Goal: Information Seeking & Learning: Learn about a topic

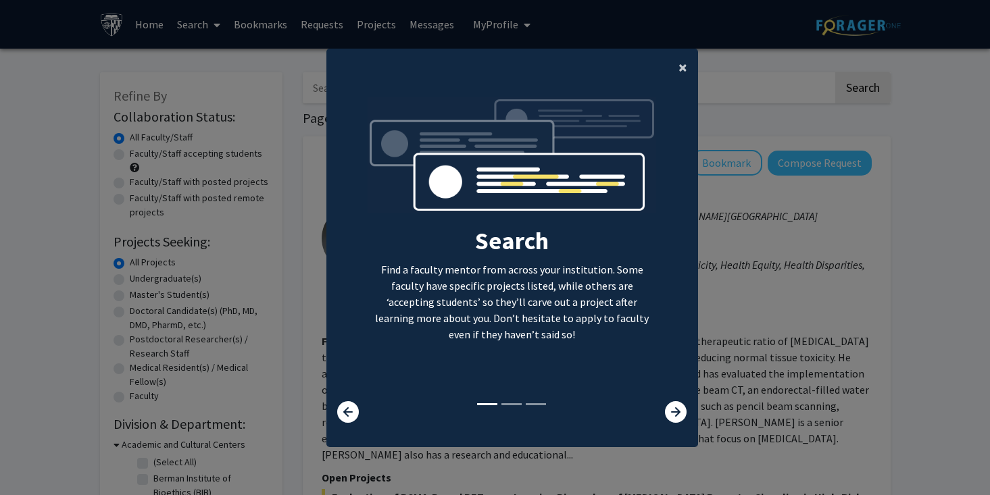
click at [676, 68] on button "×" at bounding box center [683, 68] width 30 height 38
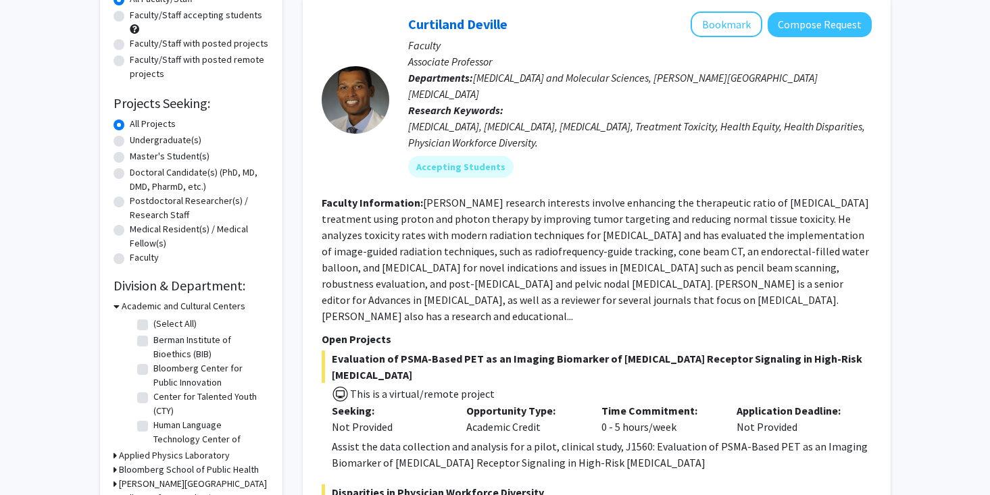
scroll to position [155, 0]
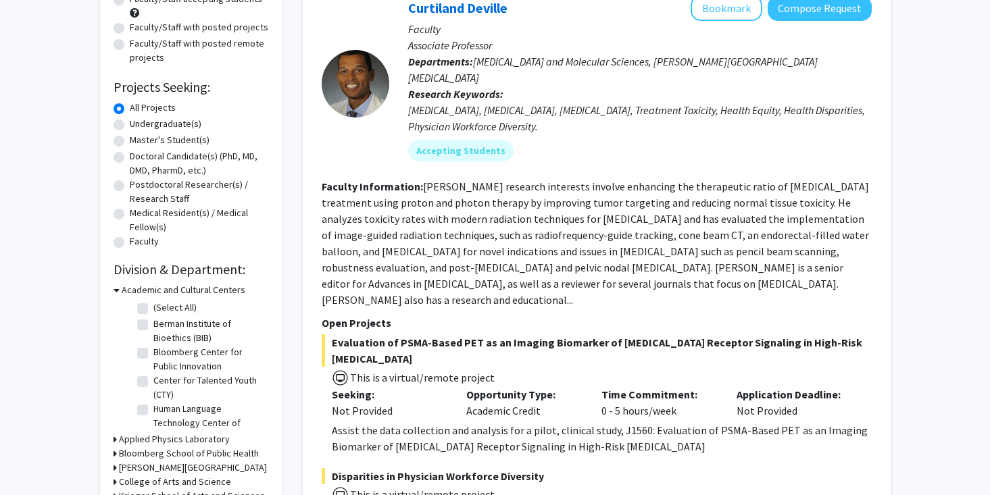
click at [130, 126] on label "Undergraduate(s)" at bounding box center [166, 124] width 72 height 14
click at [130, 126] on input "Undergraduate(s)" at bounding box center [134, 121] width 9 height 9
radio input "true"
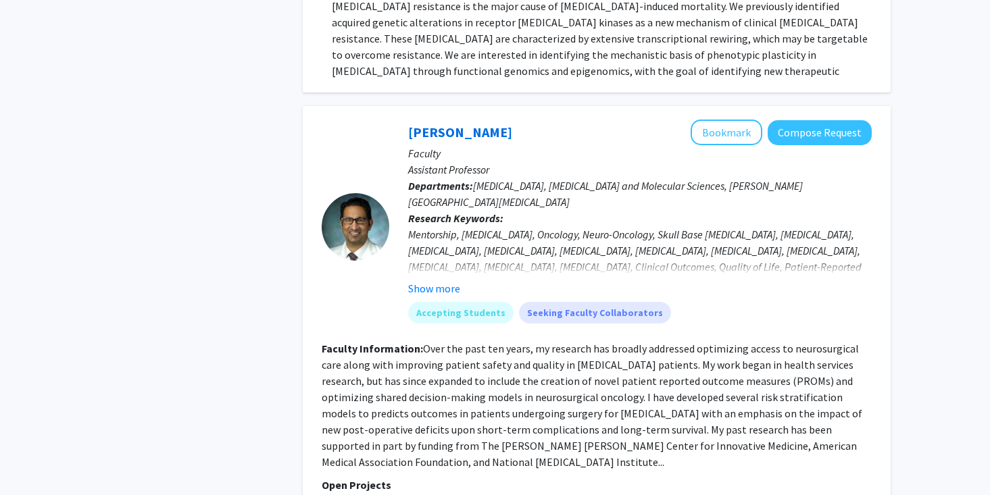
scroll to position [3533, 0]
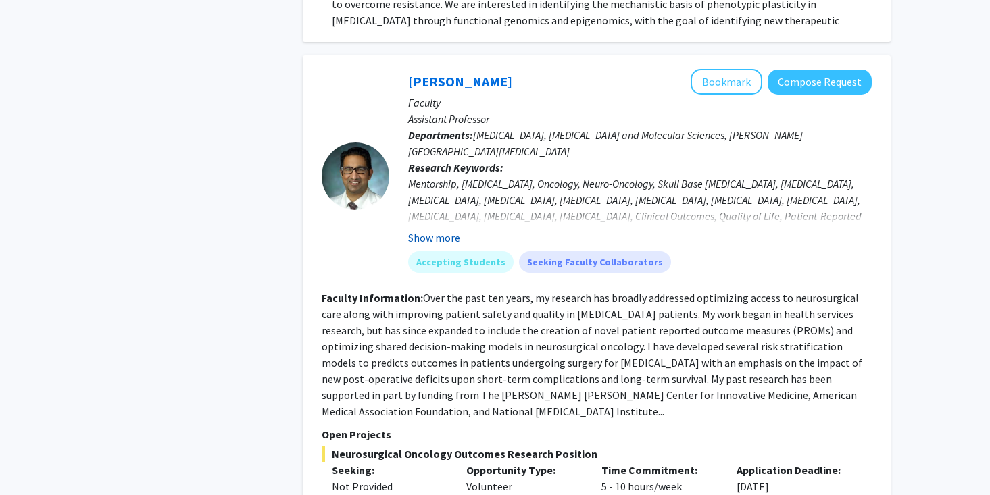
click at [439, 230] on button "Show more" at bounding box center [434, 238] width 52 height 16
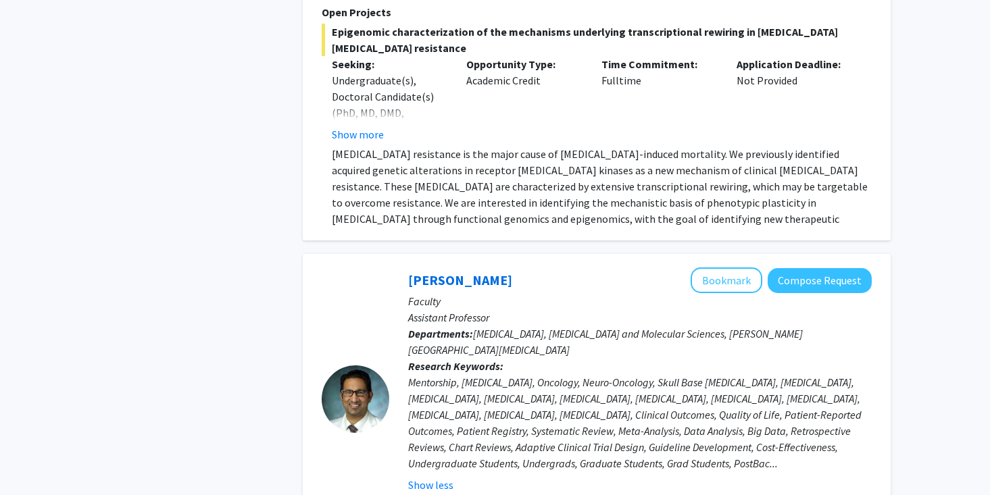
scroll to position [3347, 0]
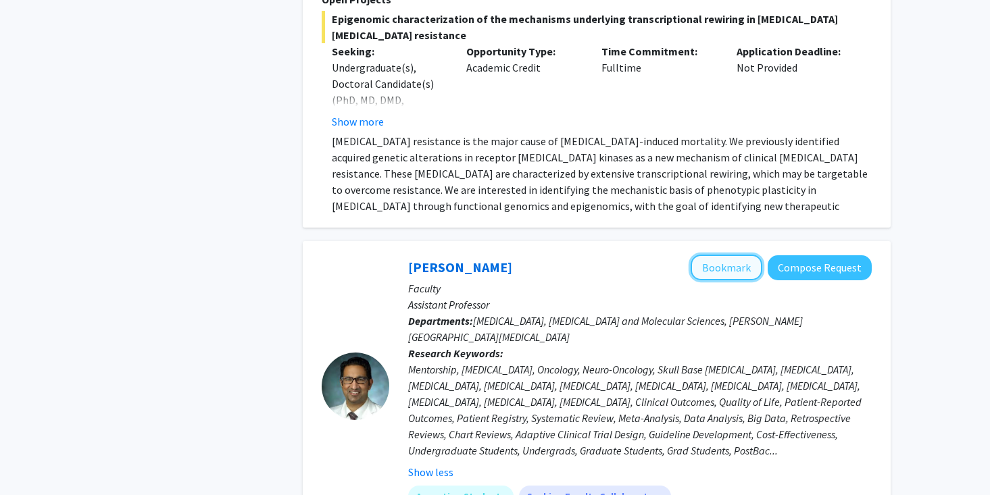
click at [739, 255] on button "Bookmark" at bounding box center [727, 268] width 72 height 26
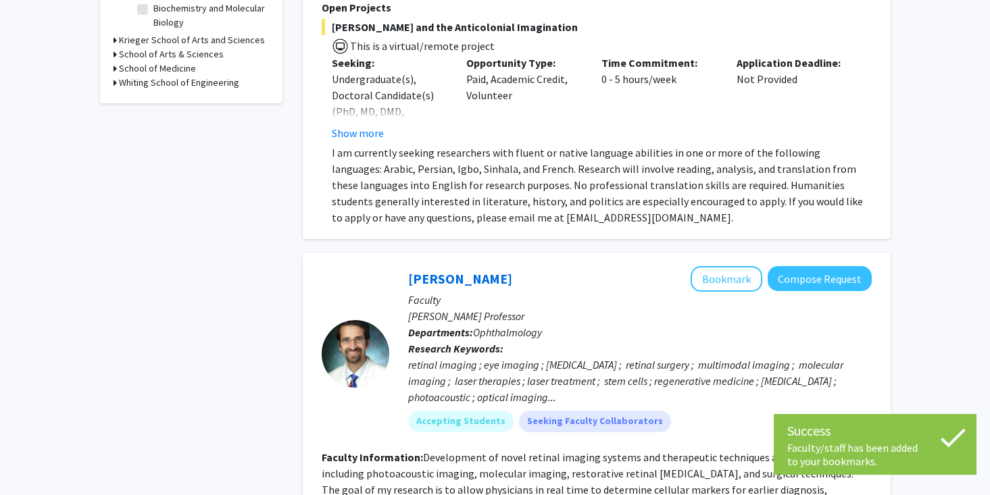
scroll to position [0, 0]
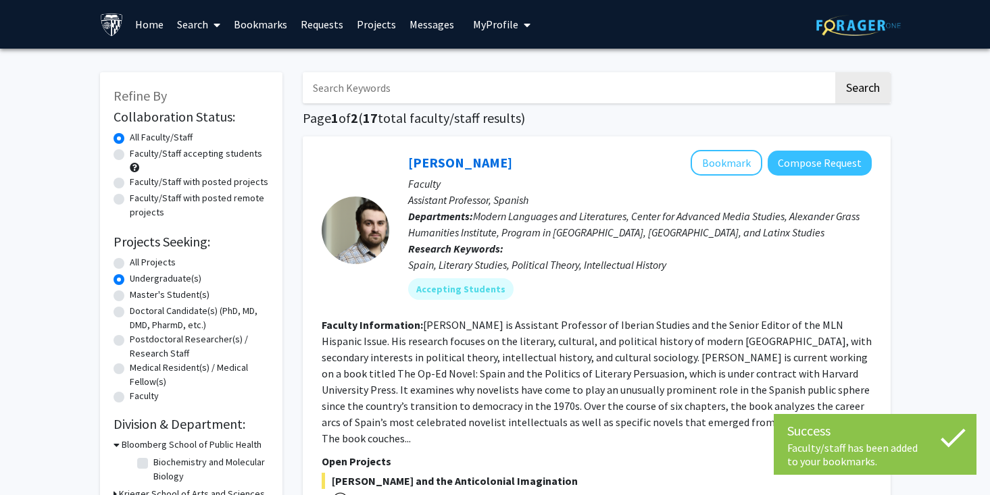
click at [485, 28] on span "My Profile" at bounding box center [495, 25] width 45 height 14
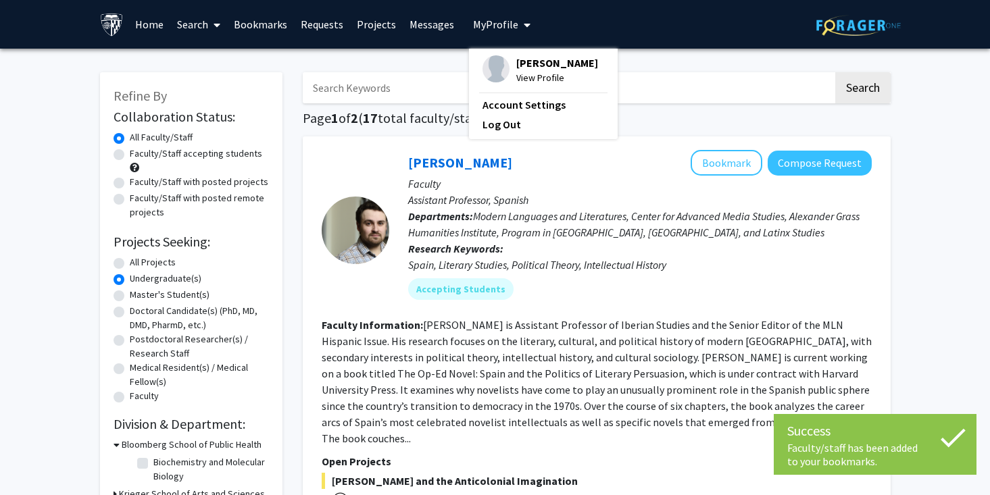
click at [485, 28] on span "My Profile" at bounding box center [495, 25] width 45 height 14
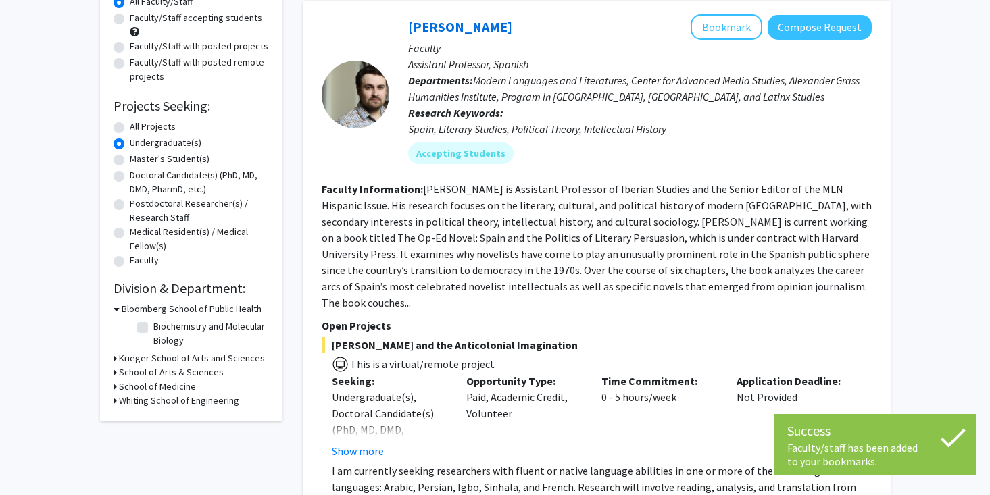
scroll to position [137, 0]
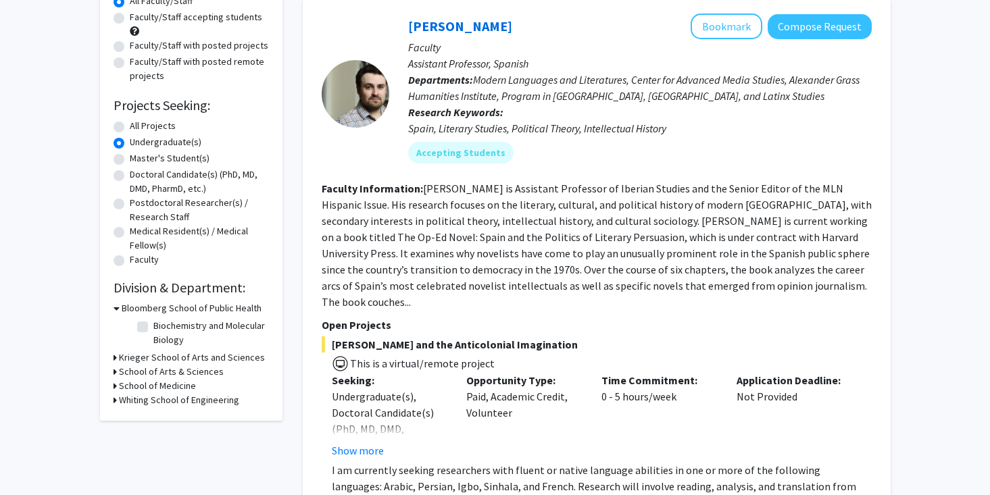
click at [219, 356] on h3 "Krieger School of Arts and Sciences" at bounding box center [192, 358] width 146 height 14
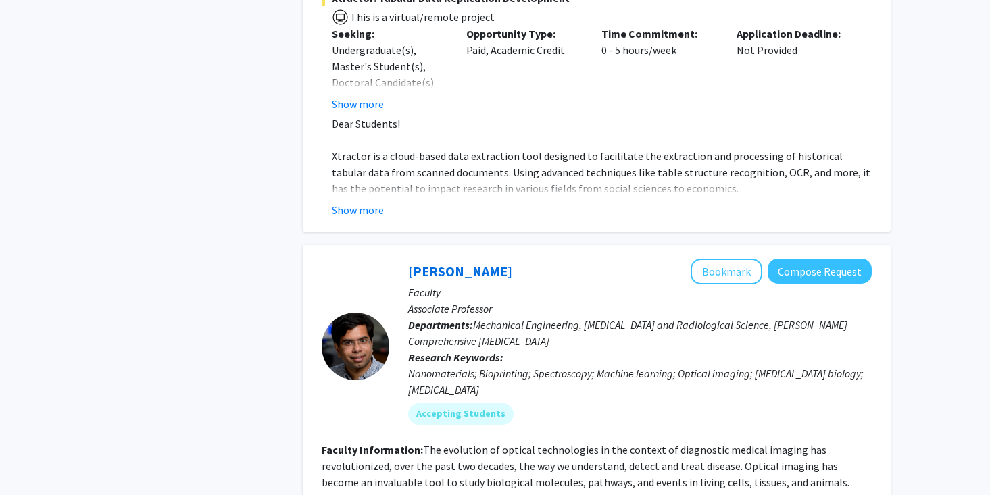
scroll to position [6022, 0]
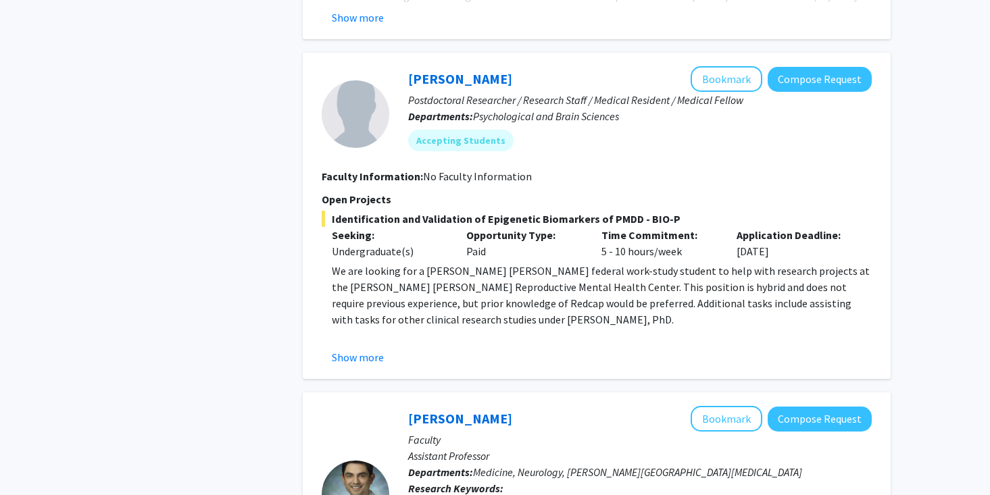
scroll to position [1750, 0]
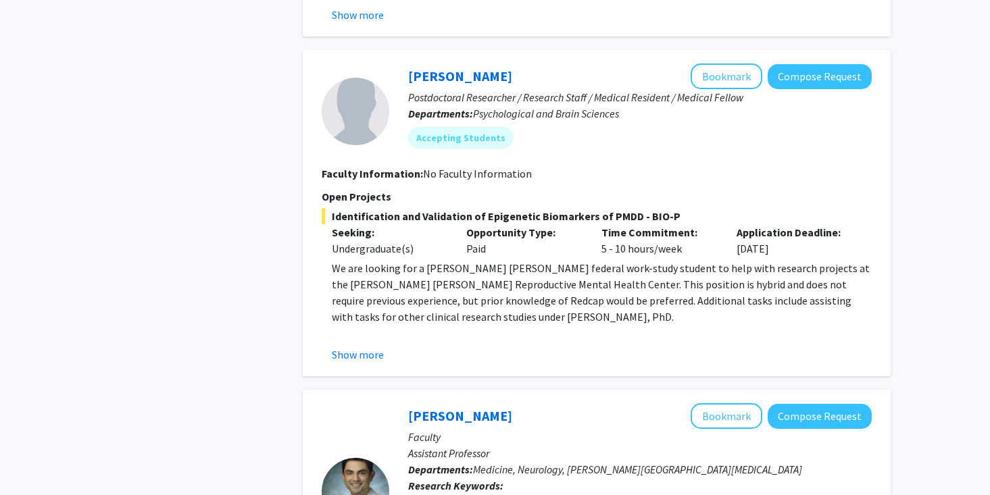
click at [382, 347] on div "Show more" at bounding box center [602, 355] width 540 height 16
click at [365, 347] on button "Show more" at bounding box center [358, 355] width 52 height 16
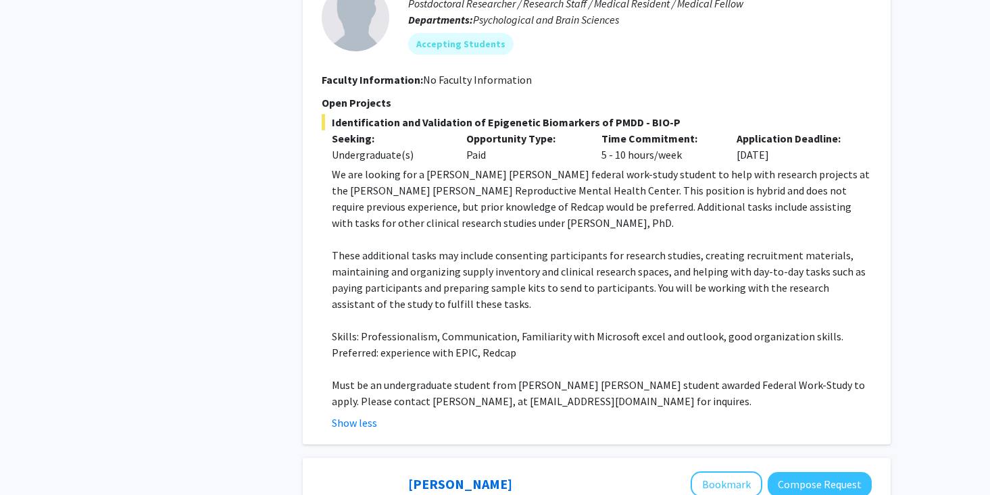
scroll to position [1850, 0]
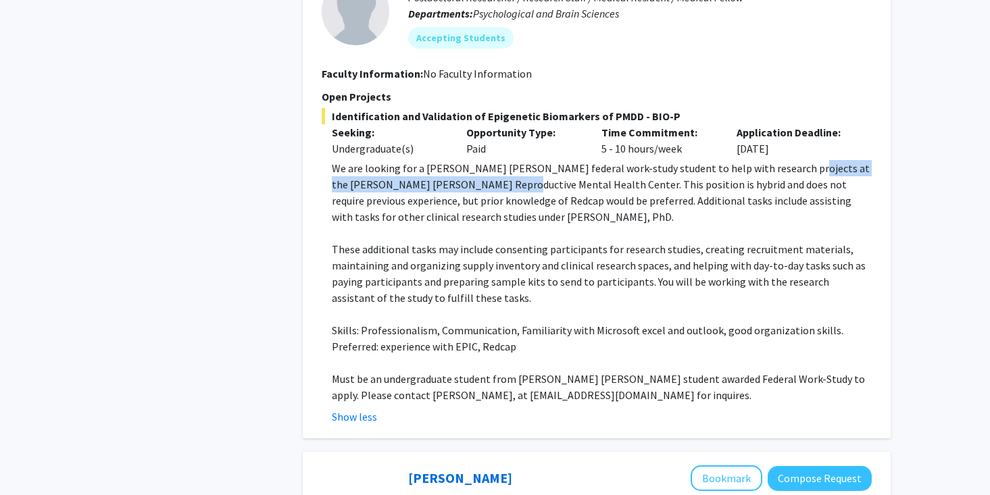
drag, startPoint x: 781, startPoint y: 137, endPoint x: 489, endPoint y: 154, distance: 291.8
click at [489, 160] on p "We are looking for a [PERSON_NAME] [PERSON_NAME] federal work-study student to …" at bounding box center [602, 192] width 540 height 65
copy p "[PERSON_NAME] [PERSON_NAME] Reproductive Mental Health Center"
